Goal: Task Accomplishment & Management: Manage account settings

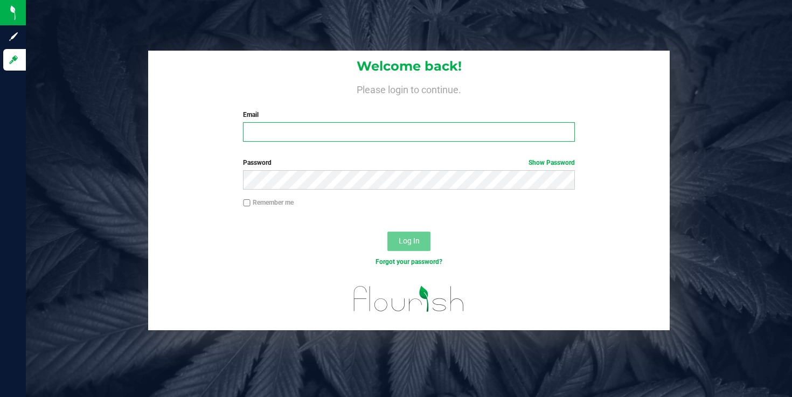
type input "[PERSON_NAME][DOMAIN_NAME][EMAIL_ADDRESS][PERSON_NAME][DOMAIN_NAME]"
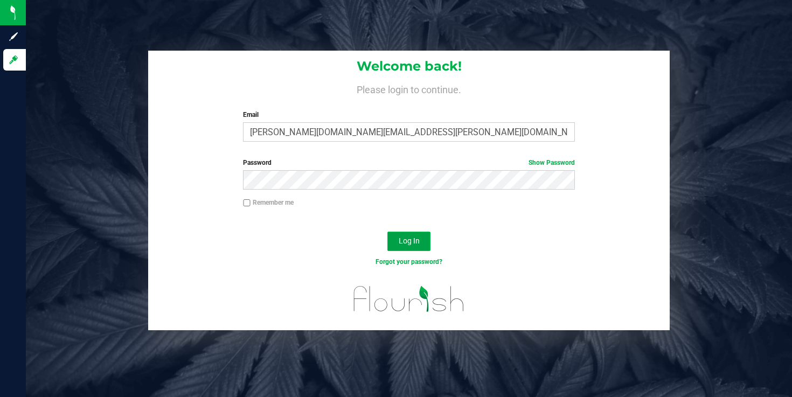
click at [415, 247] on button "Log In" at bounding box center [408, 241] width 43 height 19
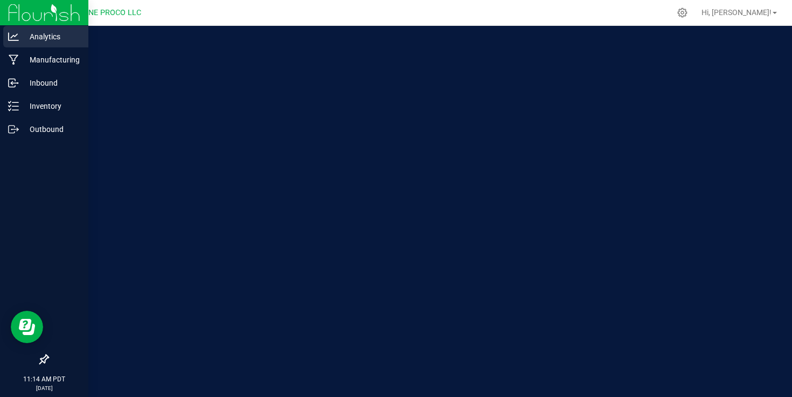
click at [13, 40] on icon at bounding box center [13, 36] width 11 height 8
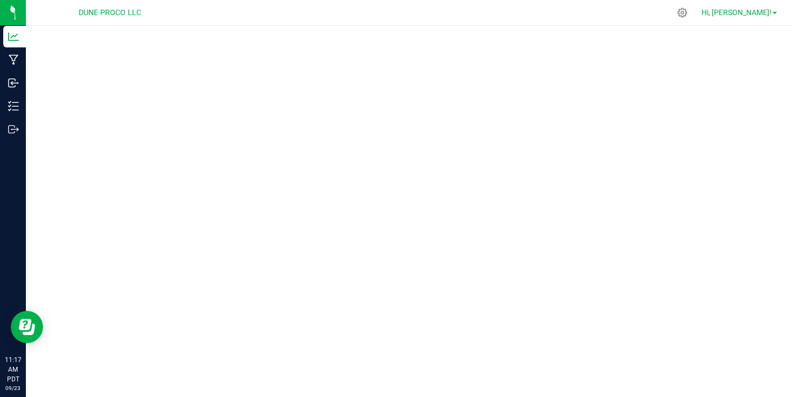
click at [752, 12] on span "Hi, [PERSON_NAME]!" at bounding box center [736, 12] width 70 height 9
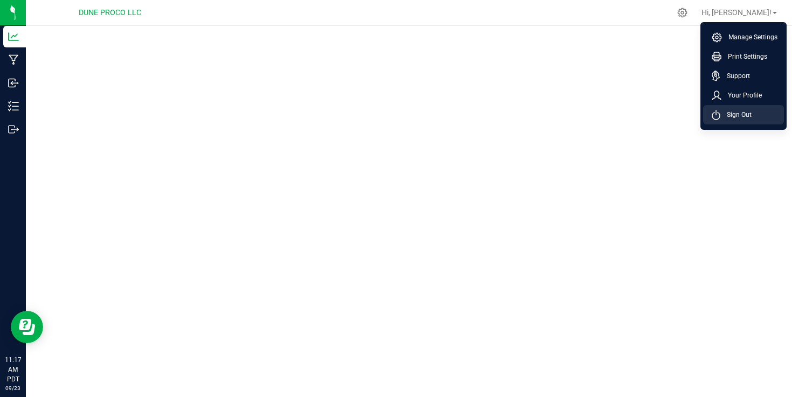
click at [733, 114] on span "Sign Out" at bounding box center [735, 114] width 31 height 11
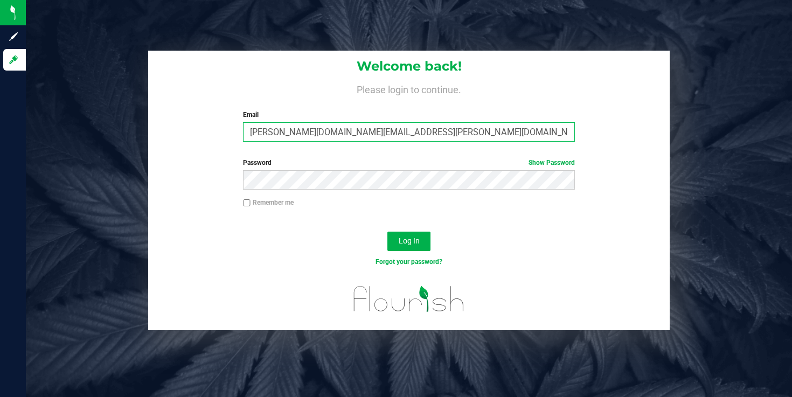
click at [293, 132] on input "[PERSON_NAME][DOMAIN_NAME][EMAIL_ADDRESS][PERSON_NAME][DOMAIN_NAME]" at bounding box center [408, 131] width 331 height 19
click at [387, 232] on button "Log In" at bounding box center [408, 241] width 43 height 19
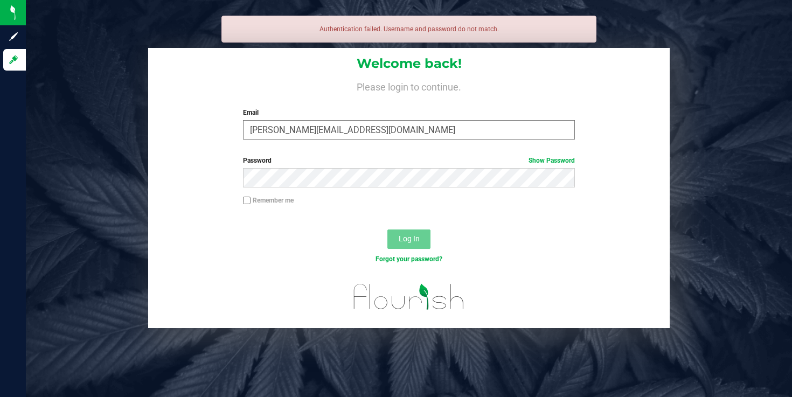
type input "[PERSON_NAME][EMAIL_ADDRESS][DOMAIN_NAME]"
click at [387, 229] on button "Log In" at bounding box center [408, 238] width 43 height 19
